Goal: Task Accomplishment & Management: Manage account settings

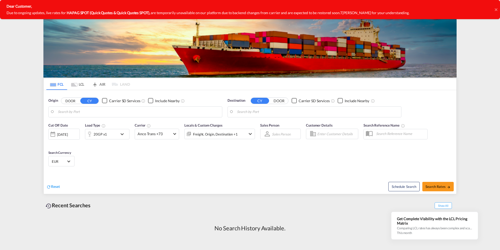
click at [498, 10] on div "Dear Customer, Due to ongoing updates, live rates for HAPAG SPOT (Quick Quotes …" at bounding box center [250, 9] width 500 height 19
click at [80, 87] on md-tab-item "LCL" at bounding box center [77, 84] width 21 height 12
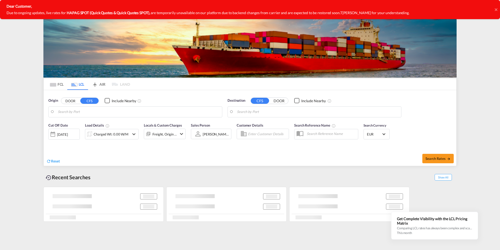
type input "[GEOGRAPHIC_DATA] ([GEOGRAPHIC_DATA]), [GEOGRAPHIC_DATA]"
type input "[GEOGRAPHIC_DATA], JPTYO"
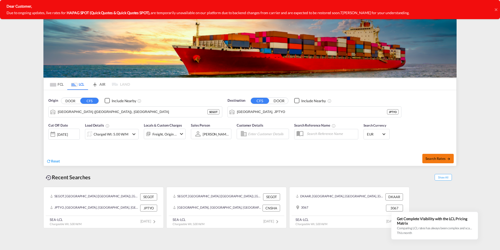
click at [436, 156] on span "Search Rates" at bounding box center [438, 158] width 25 height 4
type input "SEGOT to JPTYO / [DATE]"
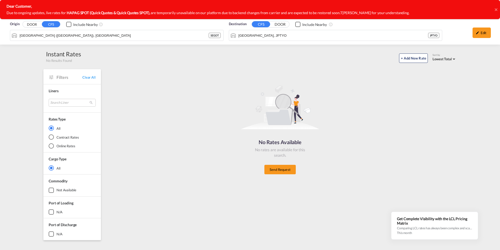
click at [496, 10] on icon at bounding box center [496, 9] width 3 height 3
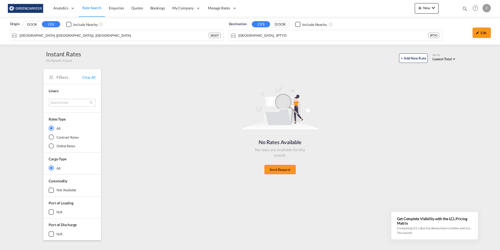
click at [486, 7] on div "F" at bounding box center [487, 8] width 8 height 8
click at [121, 71] on md-backdrop at bounding box center [250, 125] width 500 height 250
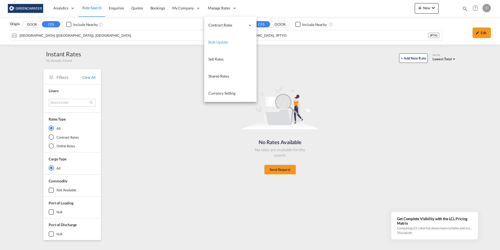
click at [216, 43] on span "Bulk Update" at bounding box center [219, 42] width 20 height 4
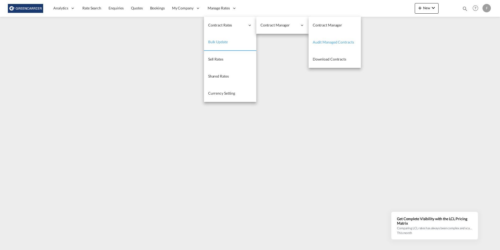
click at [346, 41] on span "Audit Managed Contracts" at bounding box center [333, 42] width 41 height 4
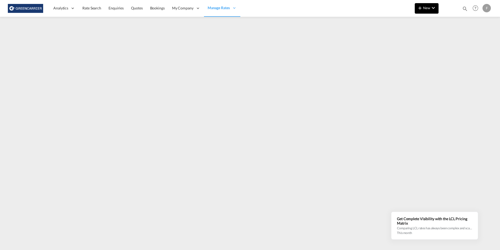
click at [430, 4] on button "New" at bounding box center [427, 8] width 24 height 10
click at [244, 9] on md-backdrop at bounding box center [250, 125] width 500 height 250
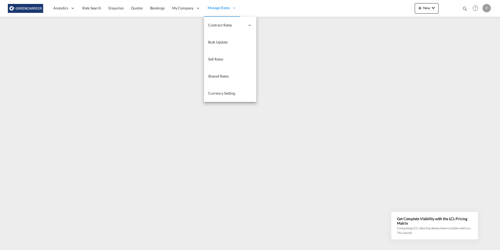
click at [229, 9] on span "Manage Rates" at bounding box center [219, 7] width 22 height 5
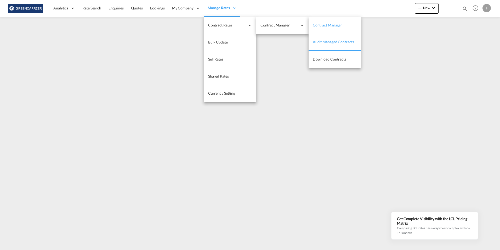
click at [336, 23] on span "Contract Manager" at bounding box center [327, 25] width 29 height 4
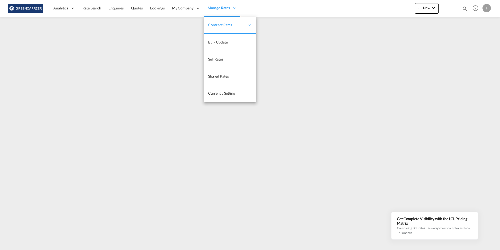
click at [204, 7] on div "Manage Rates" at bounding box center [222, 8] width 36 height 17
click at [234, 43] on link "Bulk Update" at bounding box center [230, 42] width 52 height 17
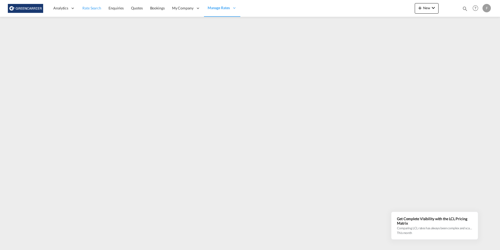
click at [93, 9] on span "Rate Search" at bounding box center [91, 8] width 19 height 4
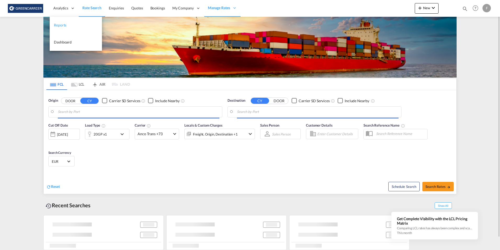
click at [66, 23] on span "Reports" at bounding box center [60, 25] width 13 height 4
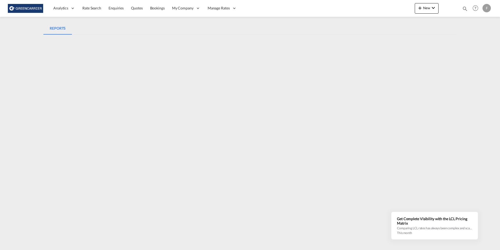
click at [489, 7] on div "F" at bounding box center [487, 8] width 8 height 8
click at [480, 57] on button "Logout" at bounding box center [477, 57] width 42 height 10
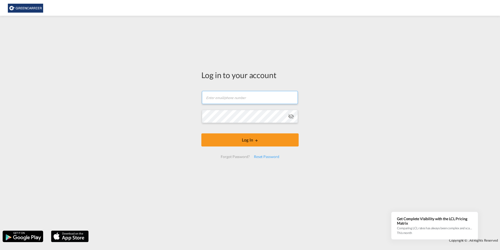
type input "[PERSON_NAME][EMAIL_ADDRESS][DOMAIN_NAME]"
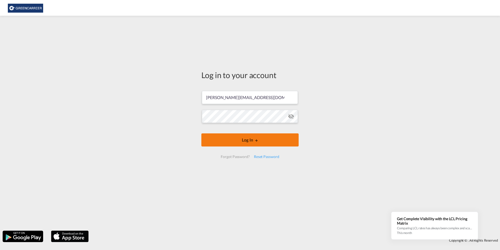
click at [240, 141] on button "Log In" at bounding box center [249, 139] width 97 height 13
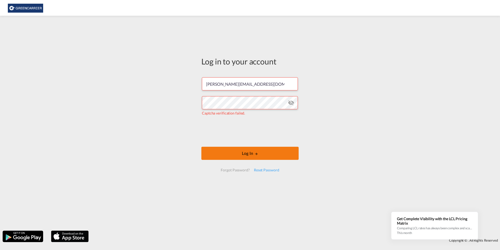
click at [221, 150] on button "Log In" at bounding box center [249, 153] width 97 height 13
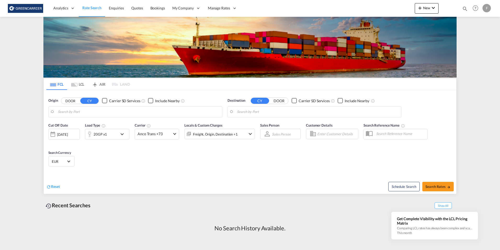
click at [486, 10] on div "F" at bounding box center [487, 8] width 8 height 8
click at [477, 22] on button "My Profile" at bounding box center [481, 23] width 34 height 10
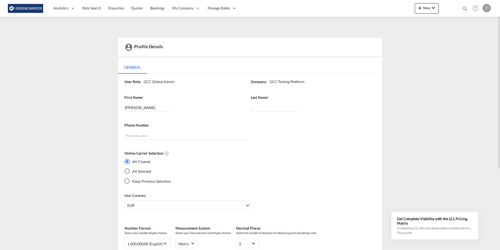
click at [487, 4] on div "F" at bounding box center [487, 8] width 8 height 8
click at [476, 41] on button "Logout" at bounding box center [481, 40] width 34 height 10
type input "[PERSON_NAME][EMAIL_ADDRESS][DOMAIN_NAME]"
